Goal: Share content

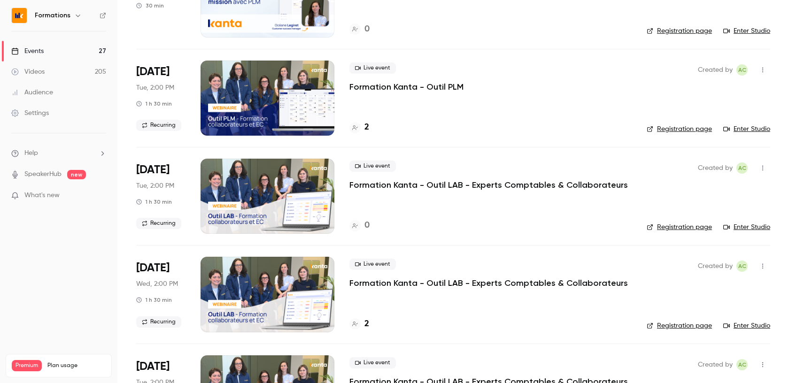
scroll to position [906, 0]
click at [551, 187] on p "Formation Kanta - Outil LAB - Experts Comptables & Collaborateurs" at bounding box center [489, 184] width 279 height 11
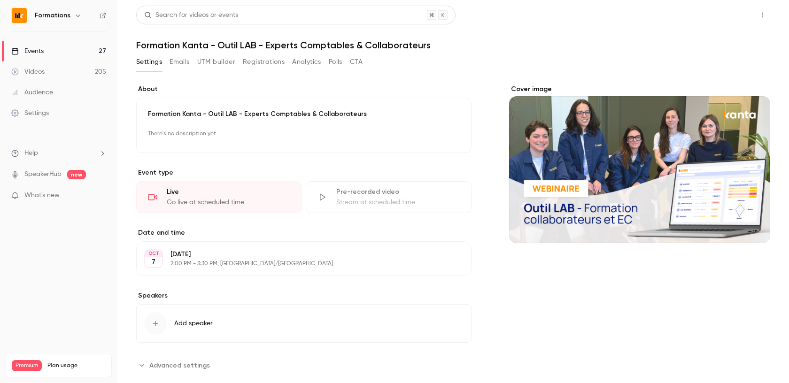
click at [717, 13] on button "Share" at bounding box center [729, 15] width 37 height 19
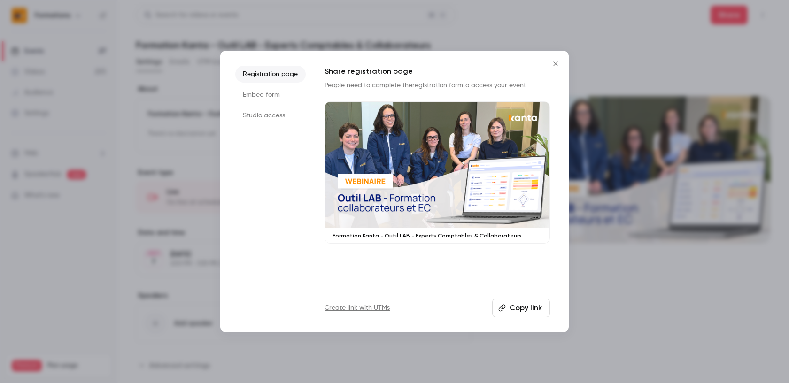
click at [518, 305] on button "Copy link" at bounding box center [521, 308] width 58 height 19
click at [554, 70] on button "Close" at bounding box center [555, 63] width 19 height 19
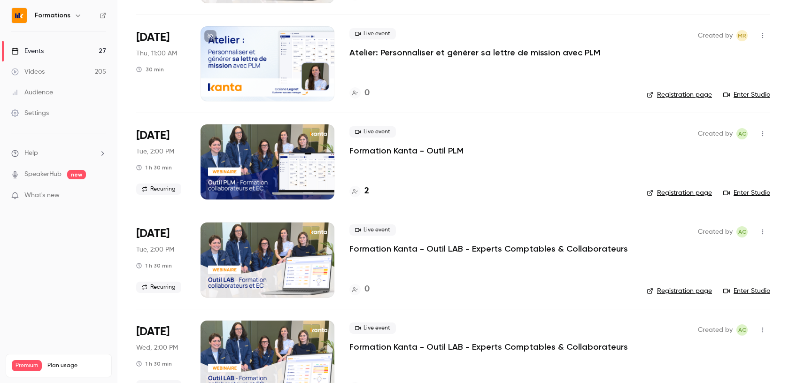
scroll to position [842, 0]
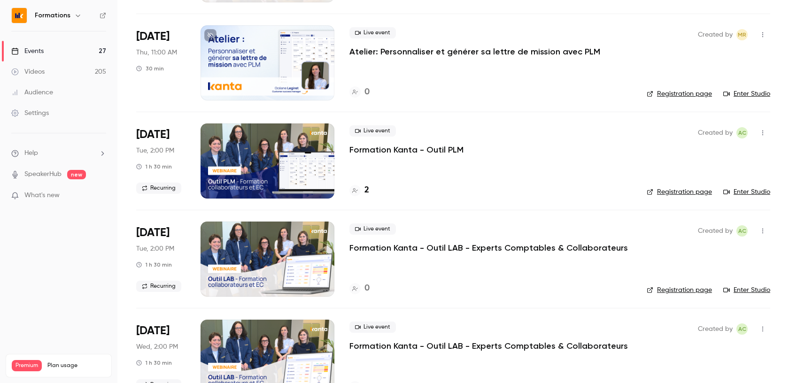
click at [450, 151] on p "Formation Kanta - Outil PLM" at bounding box center [407, 149] width 114 height 11
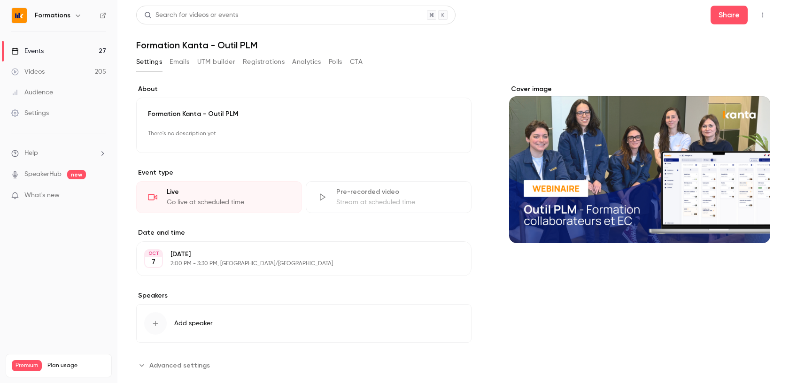
click at [721, 4] on main "**********" at bounding box center [453, 191] width 672 height 383
click at [720, 8] on button "Share" at bounding box center [729, 15] width 37 height 19
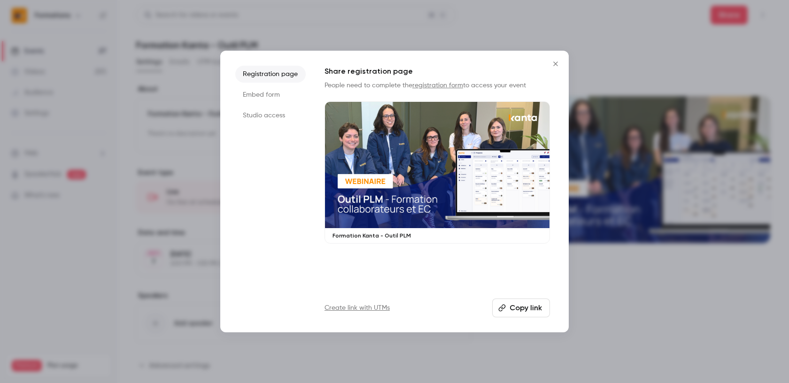
click at [515, 311] on button "Copy link" at bounding box center [521, 308] width 58 height 19
click at [559, 66] on icon "Close" at bounding box center [555, 64] width 11 height 8
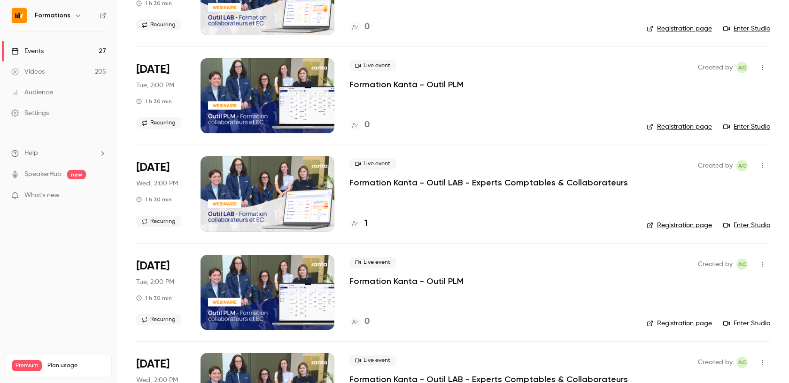
scroll to position [1310, 0]
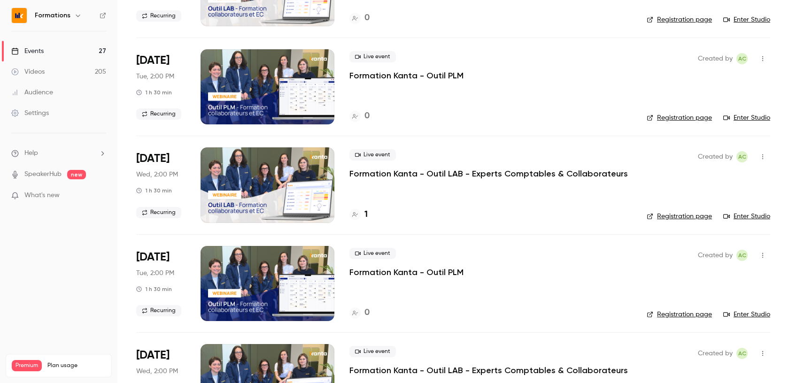
click at [447, 174] on p "Formation Kanta - Outil LAB - Experts Comptables & Collaborateurs" at bounding box center [489, 173] width 279 height 11
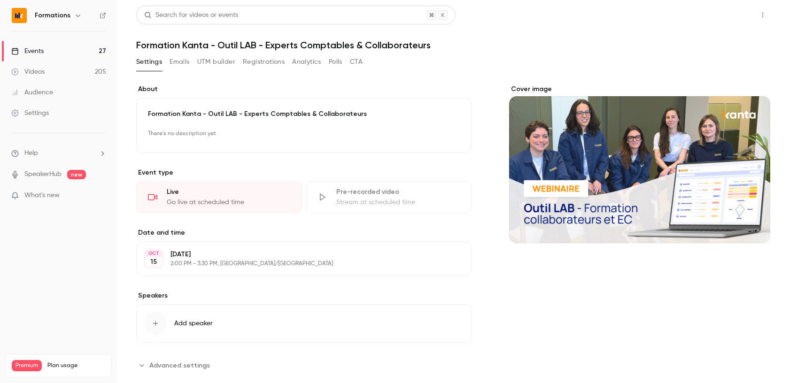
click at [734, 18] on button "Share" at bounding box center [729, 15] width 37 height 19
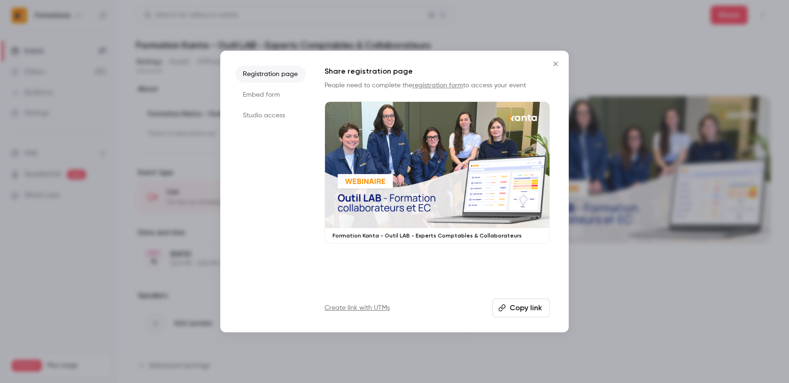
click at [529, 311] on button "Copy link" at bounding box center [521, 308] width 58 height 19
